Goal: Information Seeking & Learning: Check status

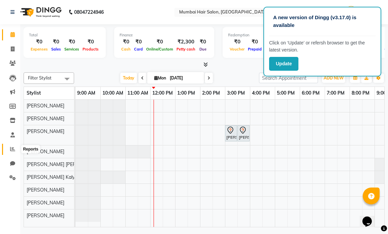
click at [14, 148] on icon at bounding box center [12, 148] width 5 height 5
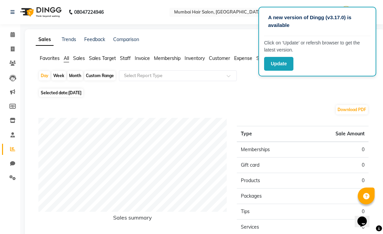
click at [124, 58] on span "Staff" at bounding box center [125, 58] width 11 height 6
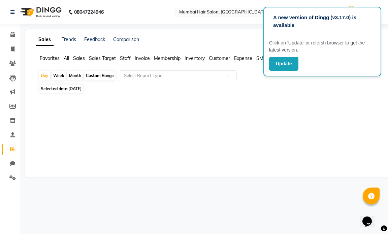
click at [80, 73] on div "Month" at bounding box center [74, 75] width 15 height 9
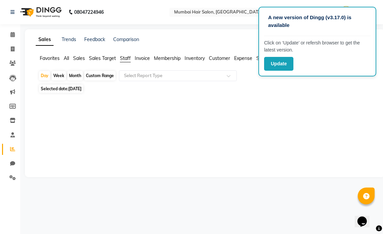
select select "9"
select select "2025"
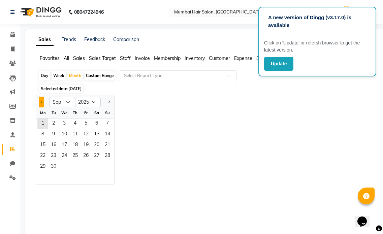
click at [42, 102] on span "Previous month" at bounding box center [41, 102] width 2 height 2
select select "8"
click at [107, 169] on span "31" at bounding box center [107, 167] width 11 height 11
